Goal: Information Seeking & Learning: Learn about a topic

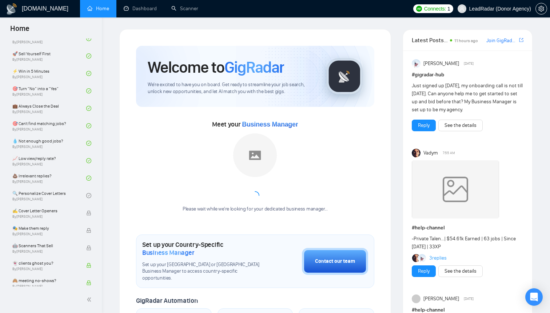
scroll to position [347, 0]
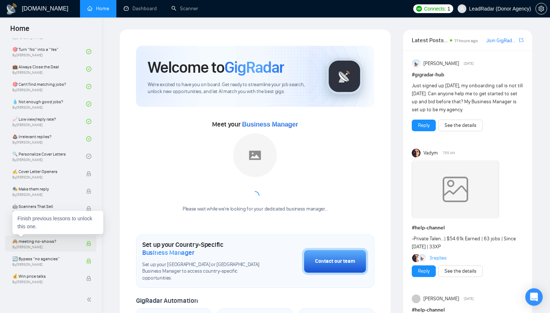
click at [46, 239] on span "🙈 meeting no-shows?" at bounding box center [45, 241] width 67 height 7
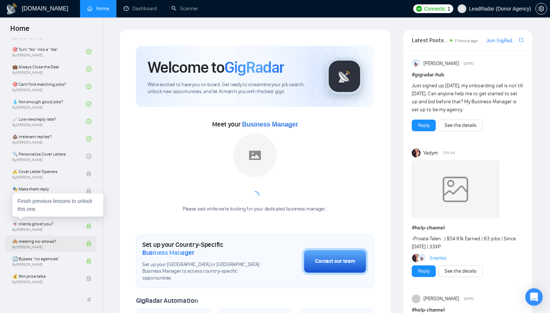
click at [61, 241] on span "🙈 meeting no-shows?" at bounding box center [45, 241] width 67 height 7
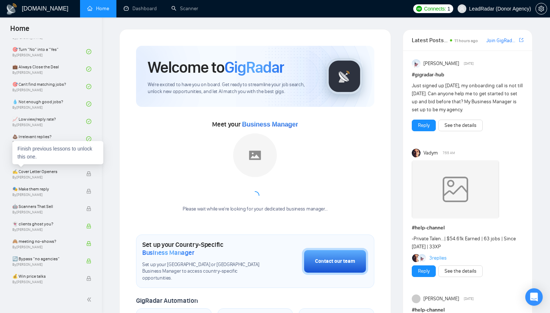
click at [66, 158] on div "Finish previous lessons to unlock this one." at bounding box center [57, 152] width 91 height 23
click at [48, 155] on link "🔍 Personalize Cover Letters By [PERSON_NAME]" at bounding box center [49, 157] width 74 height 16
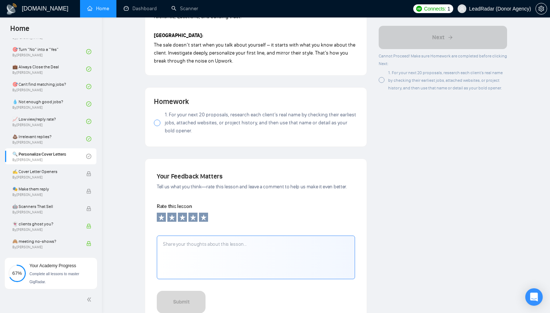
scroll to position [707, 0]
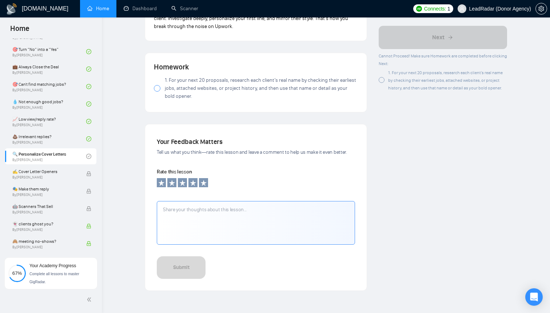
click at [161, 92] on label "1. For your next 20 proposals, research each client’s real name by checking the…" at bounding box center [256, 88] width 204 height 24
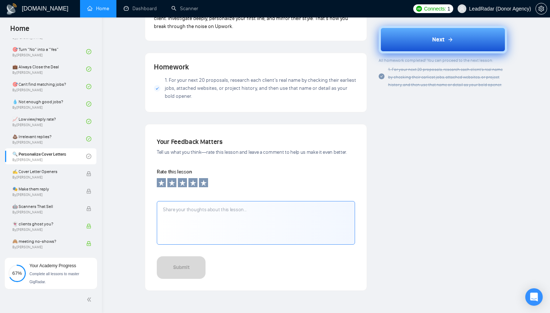
click at [419, 43] on button "Next" at bounding box center [443, 39] width 129 height 28
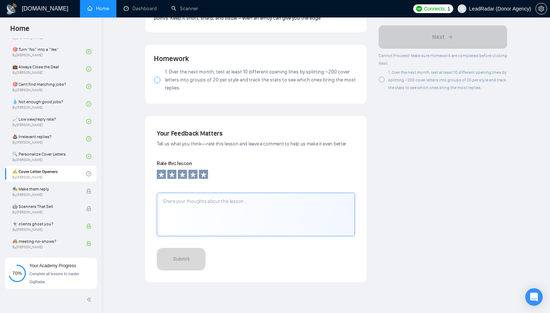
scroll to position [652, 0]
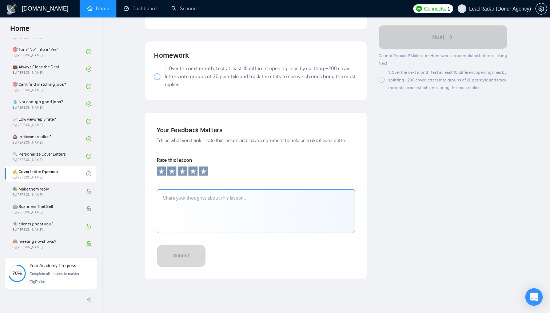
click at [158, 80] on div at bounding box center [157, 77] width 7 height 7
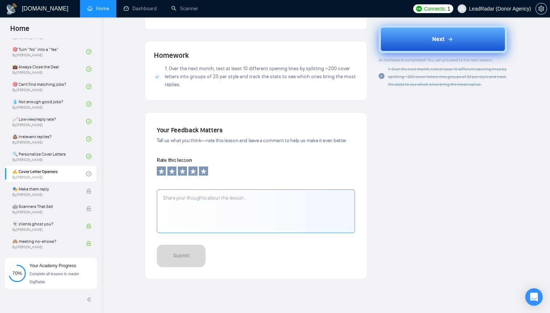
click at [450, 39] on icon at bounding box center [450, 39] width 3 height 0
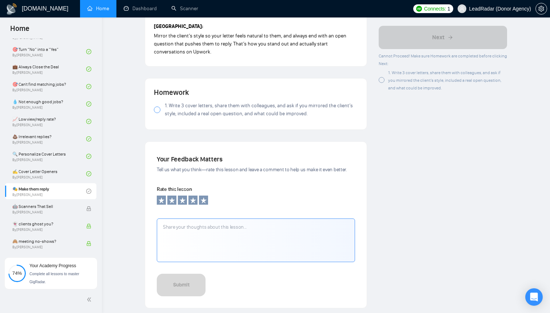
scroll to position [626, 0]
click at [158, 111] on div at bounding box center [157, 109] width 7 height 7
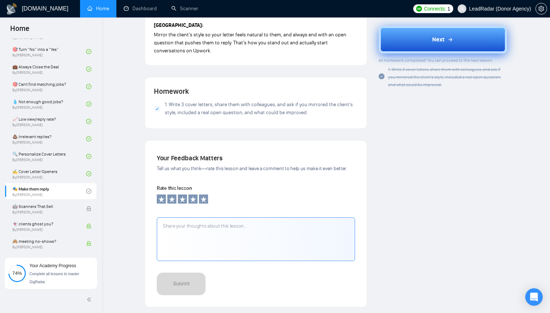
click at [433, 40] on span "Next" at bounding box center [439, 39] width 12 height 9
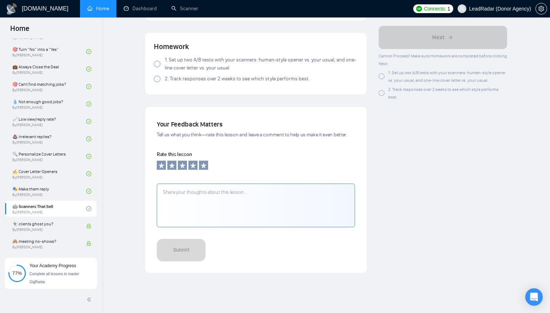
scroll to position [738, 0]
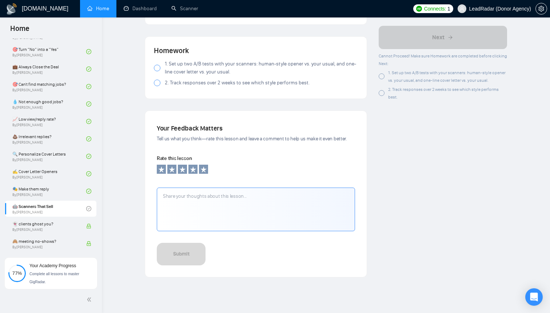
click at [157, 71] on div at bounding box center [157, 68] width 7 height 7
click at [157, 86] on div at bounding box center [157, 83] width 7 height 7
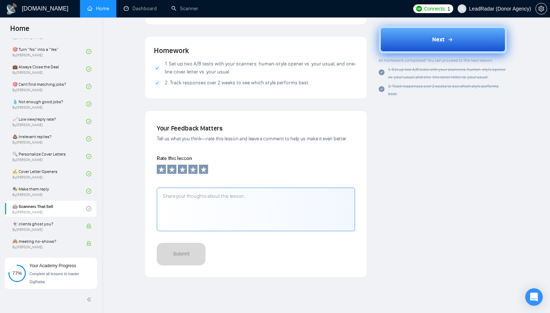
click at [429, 38] on button "Next" at bounding box center [443, 39] width 129 height 28
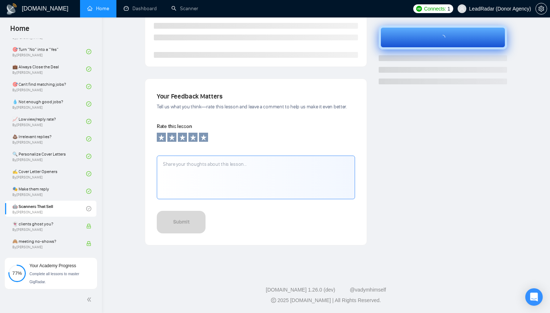
scroll to position [182, 0]
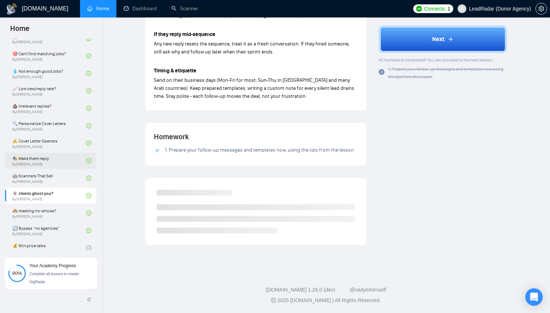
scroll to position [383, 0]
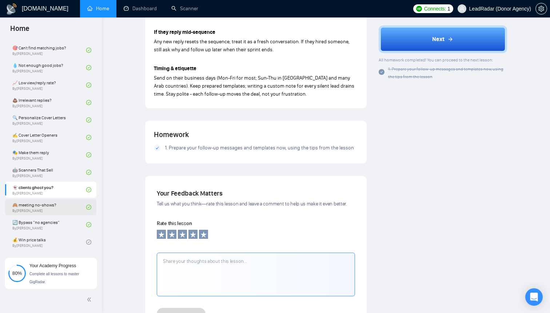
click at [65, 204] on link "🙈 meeting no-shows? By [PERSON_NAME]" at bounding box center [49, 208] width 74 height 16
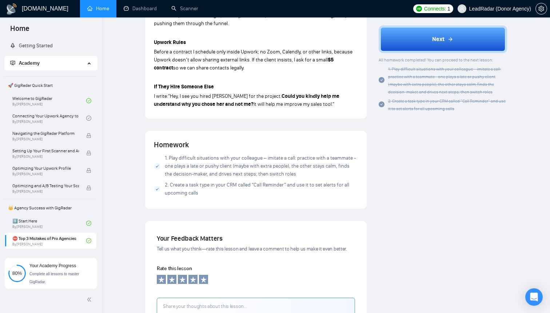
scroll to position [475, 0]
